Goal: Transaction & Acquisition: Download file/media

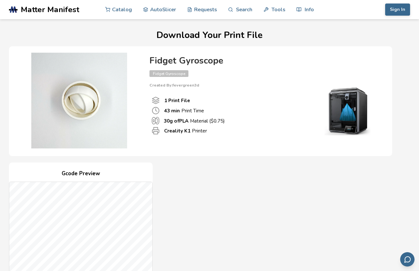
click at [55, 7] on span "Matter Manifest" at bounding box center [50, 9] width 59 height 9
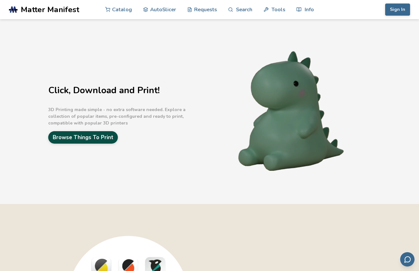
click at [91, 140] on link "Browse Things To Print" at bounding box center [83, 137] width 70 height 12
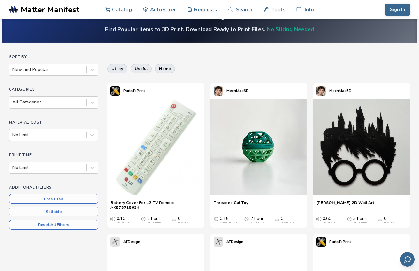
scroll to position [16, 0]
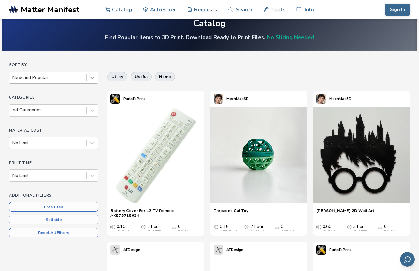
click at [93, 77] on icon at bounding box center [92, 78] width 4 height 2
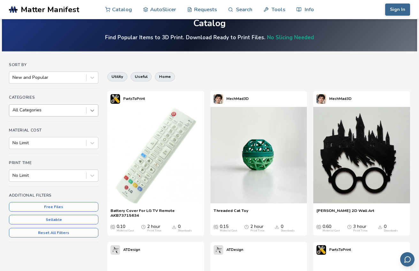
click at [91, 111] on icon at bounding box center [92, 111] width 4 height 2
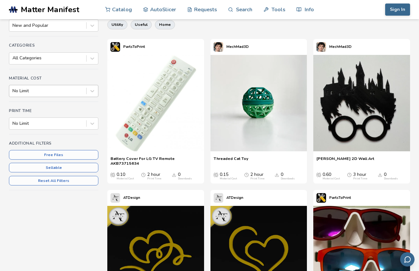
scroll to position [69, 0]
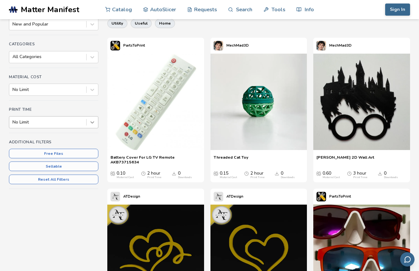
click at [92, 123] on icon at bounding box center [92, 123] width 4 height 2
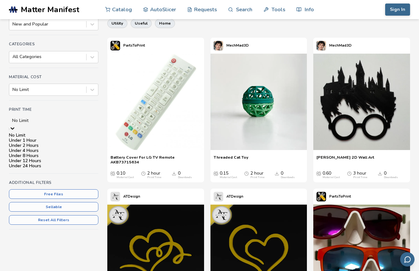
click at [14, 128] on icon at bounding box center [13, 129] width 4 height 2
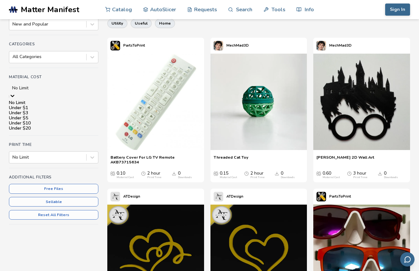
click at [16, 93] on icon at bounding box center [12, 96] width 6 height 6
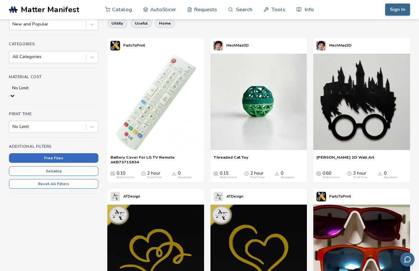
click at [57, 153] on button "Free Files" at bounding box center [54, 158] width 90 height 10
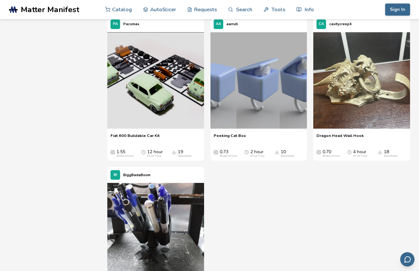
scroll to position [2637, 0]
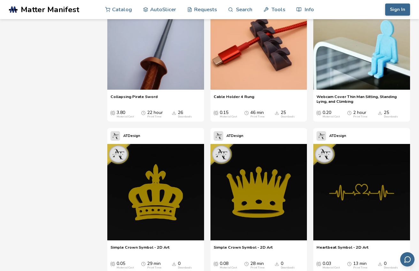
scroll to position [3870, 0]
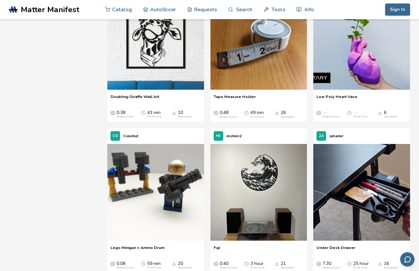
scroll to position [4766, 0]
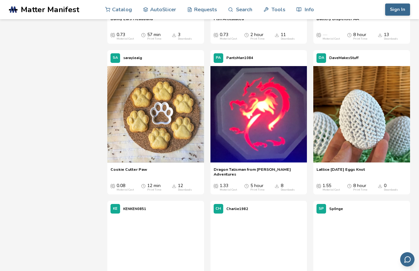
scroll to position [13790, 0]
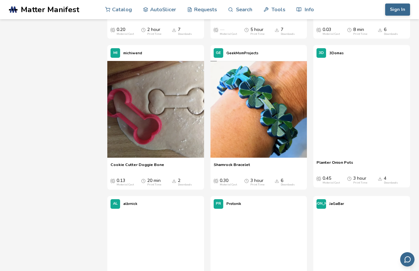
scroll to position [14843, 0]
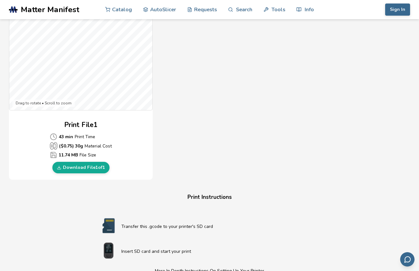
scroll to position [216, 0]
click at [79, 168] on link "Download File 1 of 1" at bounding box center [80, 167] width 57 height 12
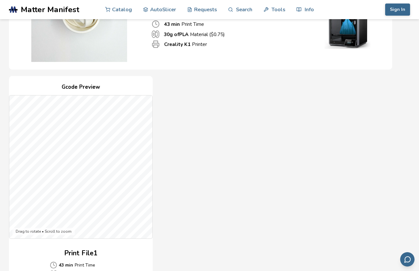
scroll to position [79, 0]
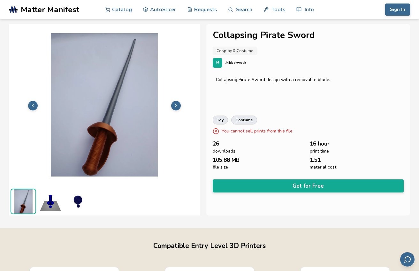
click at [51, 199] on img at bounding box center [51, 202] width 26 height 26
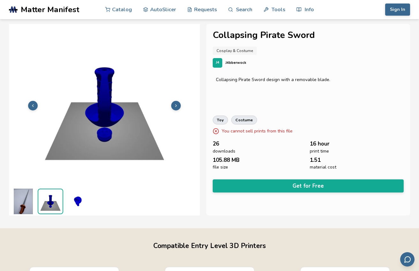
click at [74, 200] on img at bounding box center [78, 202] width 26 height 26
